Goal: Check status: Check status

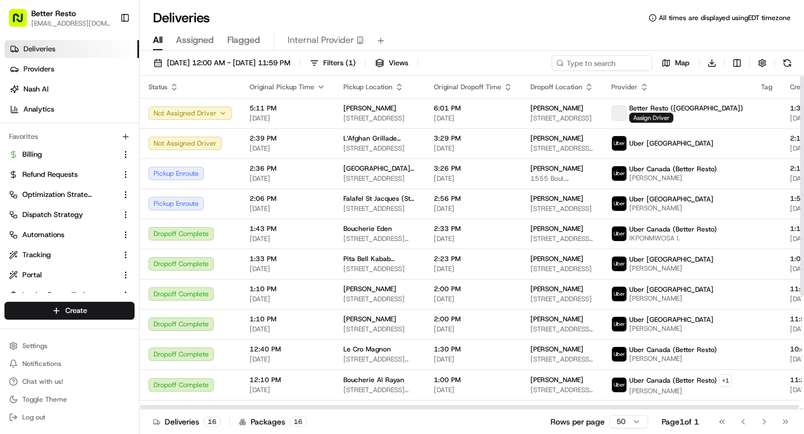
click at [425, 121] on td "6:01 PM [DATE]" at bounding box center [473, 113] width 97 height 30
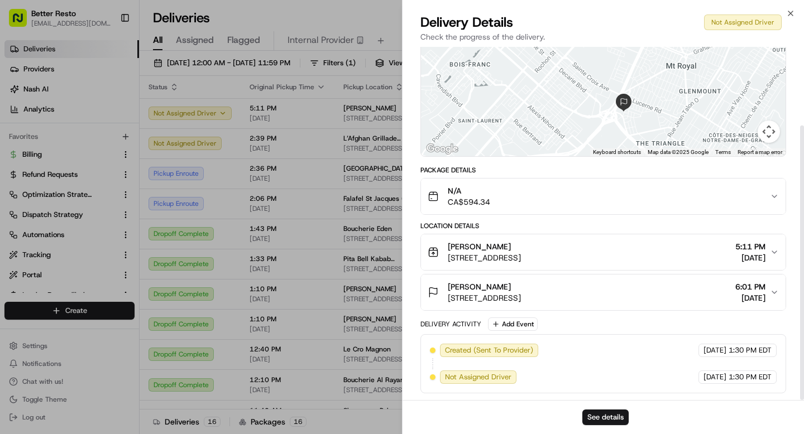
click at [538, 195] on div "N/A CA$594.34" at bounding box center [599, 196] width 342 height 22
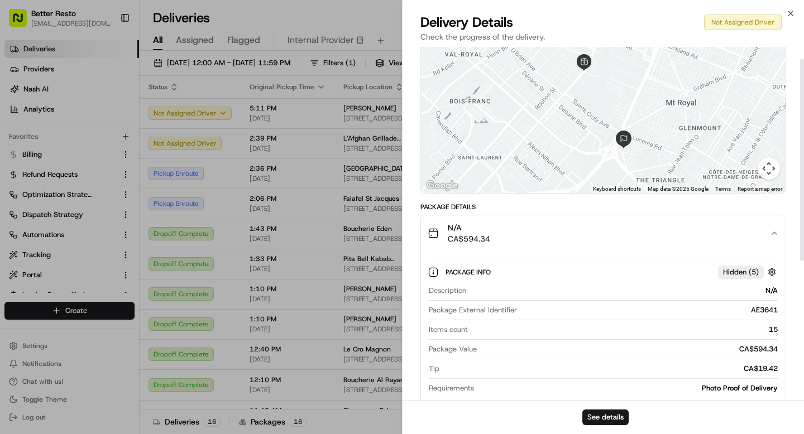
scroll to position [14, 0]
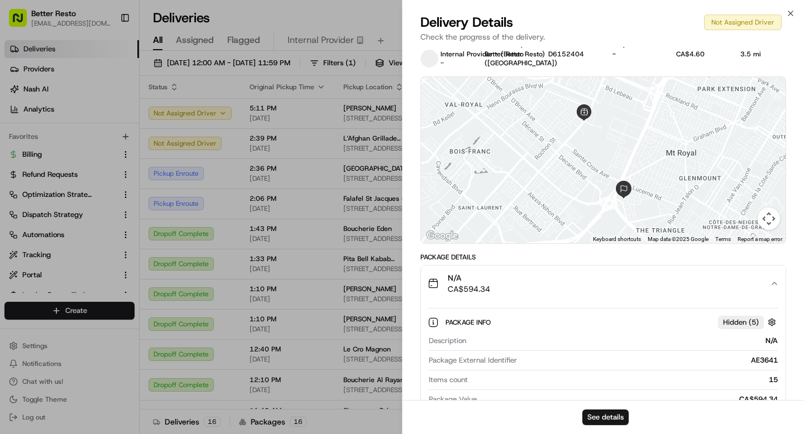
click at [536, 285] on div "N/A CA$594.34" at bounding box center [599, 283] width 342 height 22
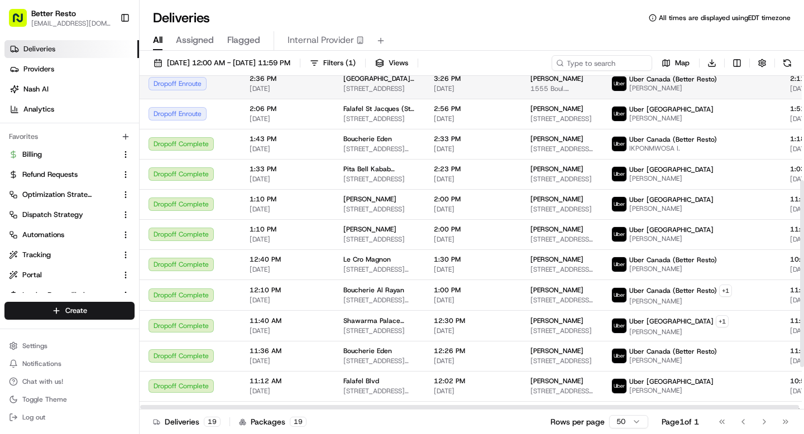
scroll to position [0, 0]
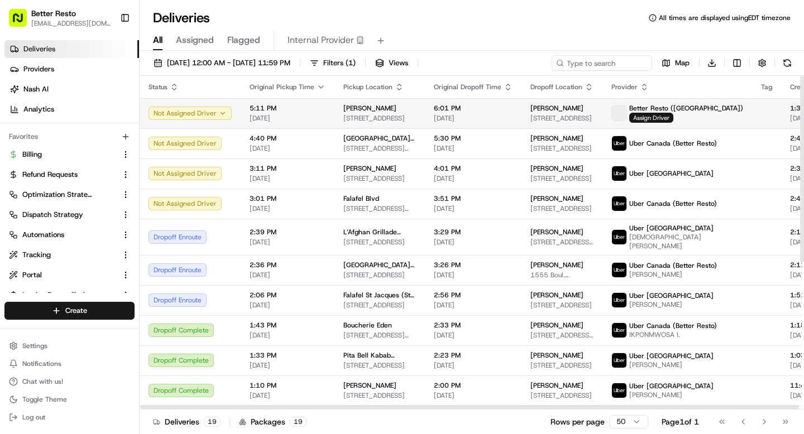
click at [344, 108] on span "[PERSON_NAME]" at bounding box center [369, 108] width 53 height 9
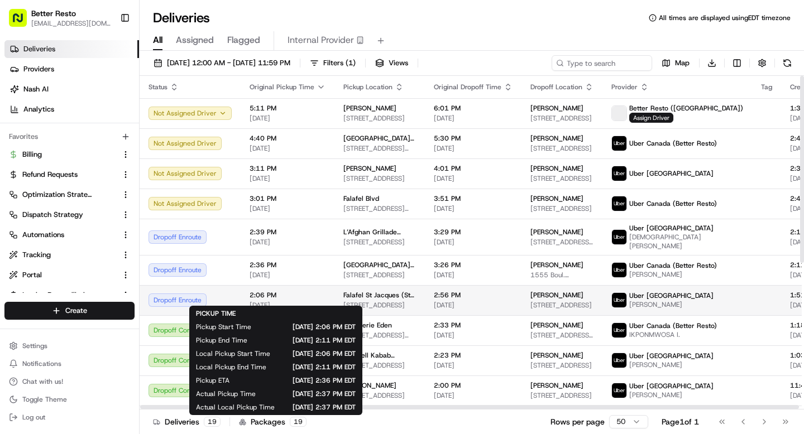
click at [300, 291] on span "2:06 PM" at bounding box center [288, 295] width 76 height 9
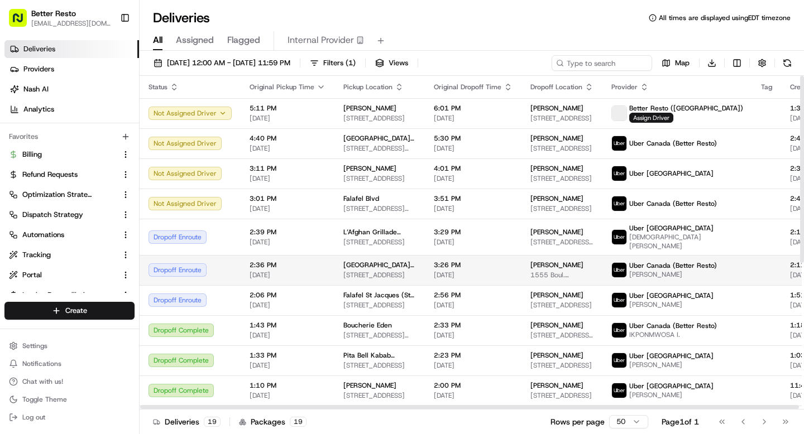
click at [309, 271] on span "[DATE]" at bounding box center [288, 275] width 76 height 9
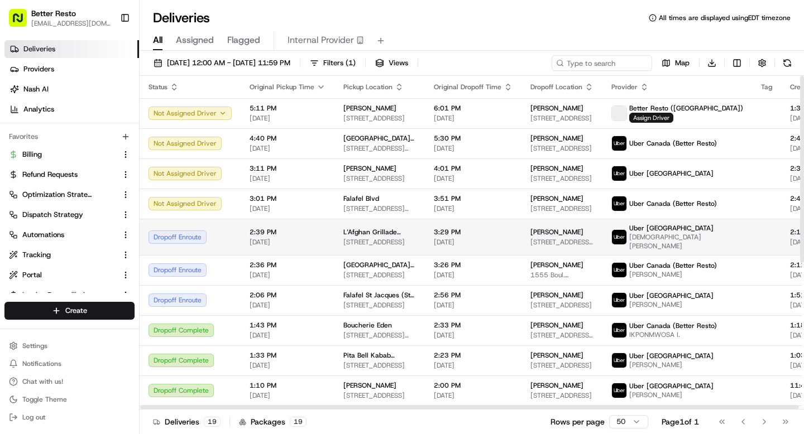
click at [310, 238] on span "[DATE]" at bounding box center [288, 242] width 76 height 9
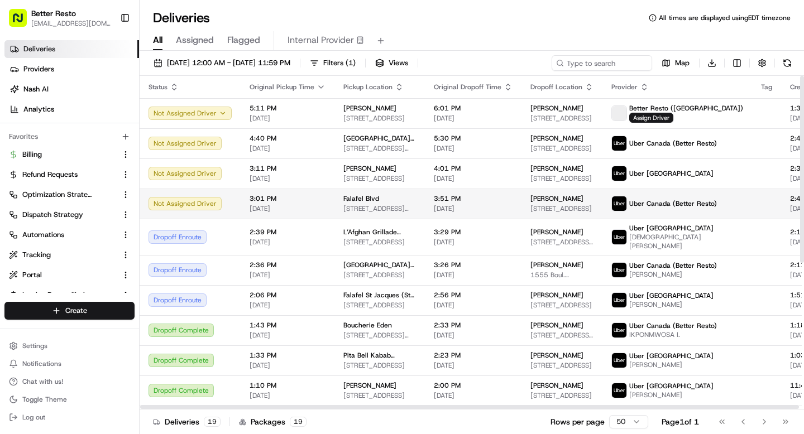
click at [318, 200] on span "3:01 PM" at bounding box center [288, 198] width 76 height 9
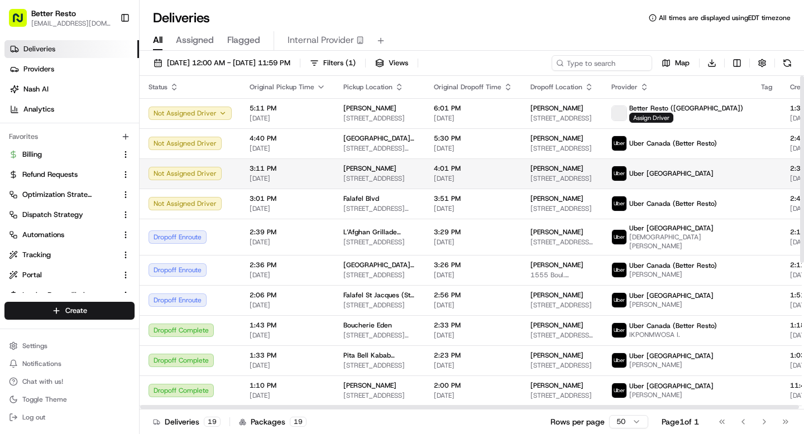
click at [329, 184] on td "3:11 PM [DATE]" at bounding box center [288, 174] width 94 height 30
